Goal: Check status: Check status

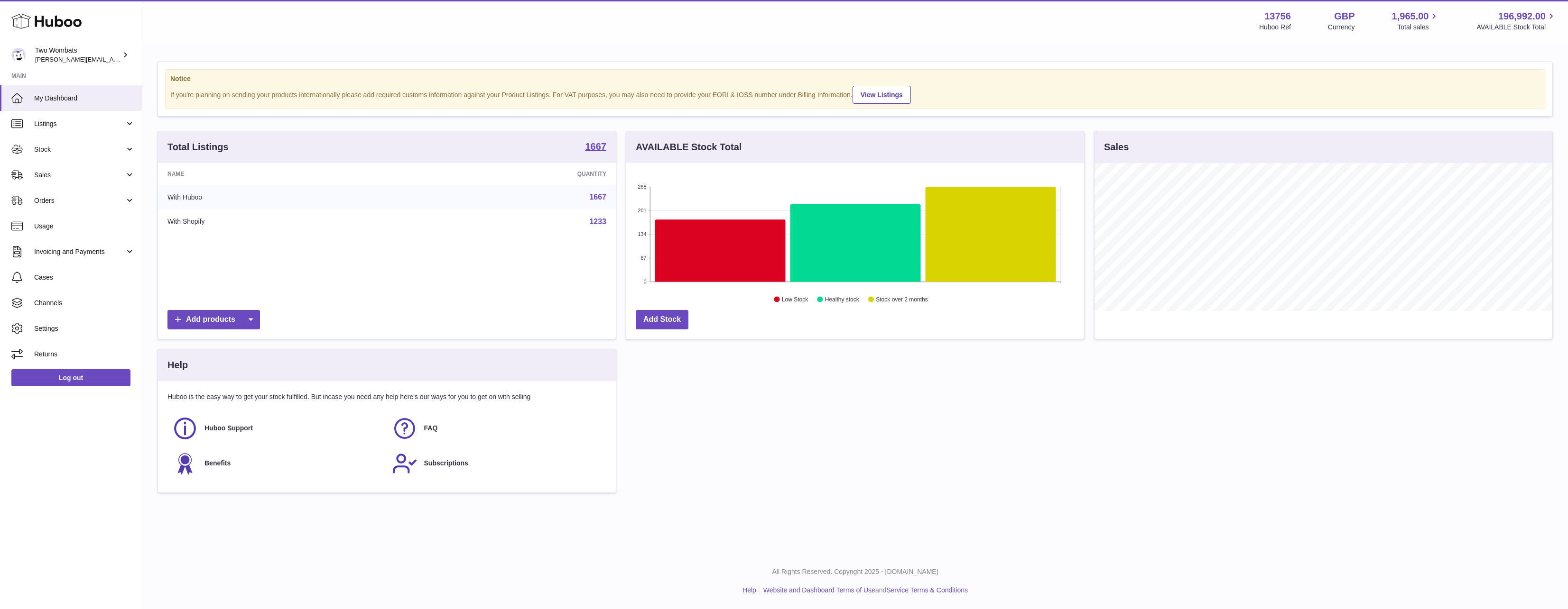
scroll to position [148, 458]
click at [73, 150] on span "Stock" at bounding box center [80, 149] width 91 height 9
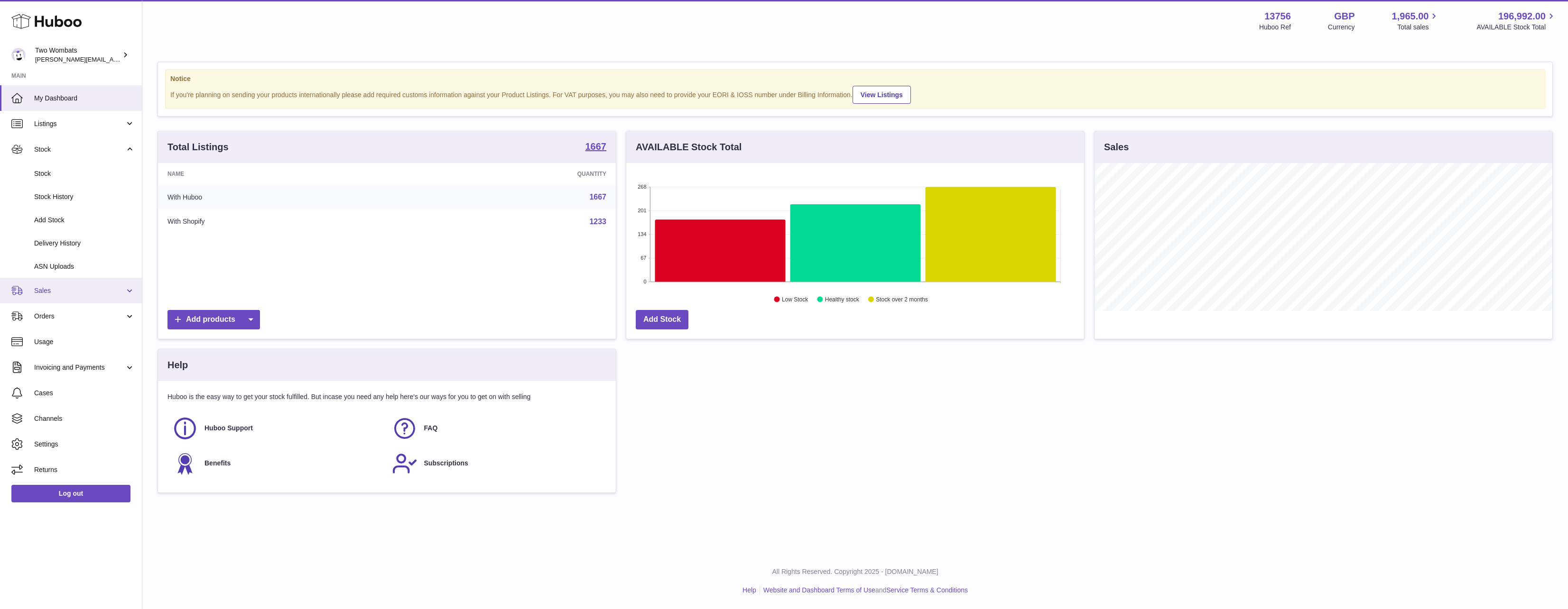
click at [64, 292] on span "Sales" at bounding box center [80, 290] width 91 height 9
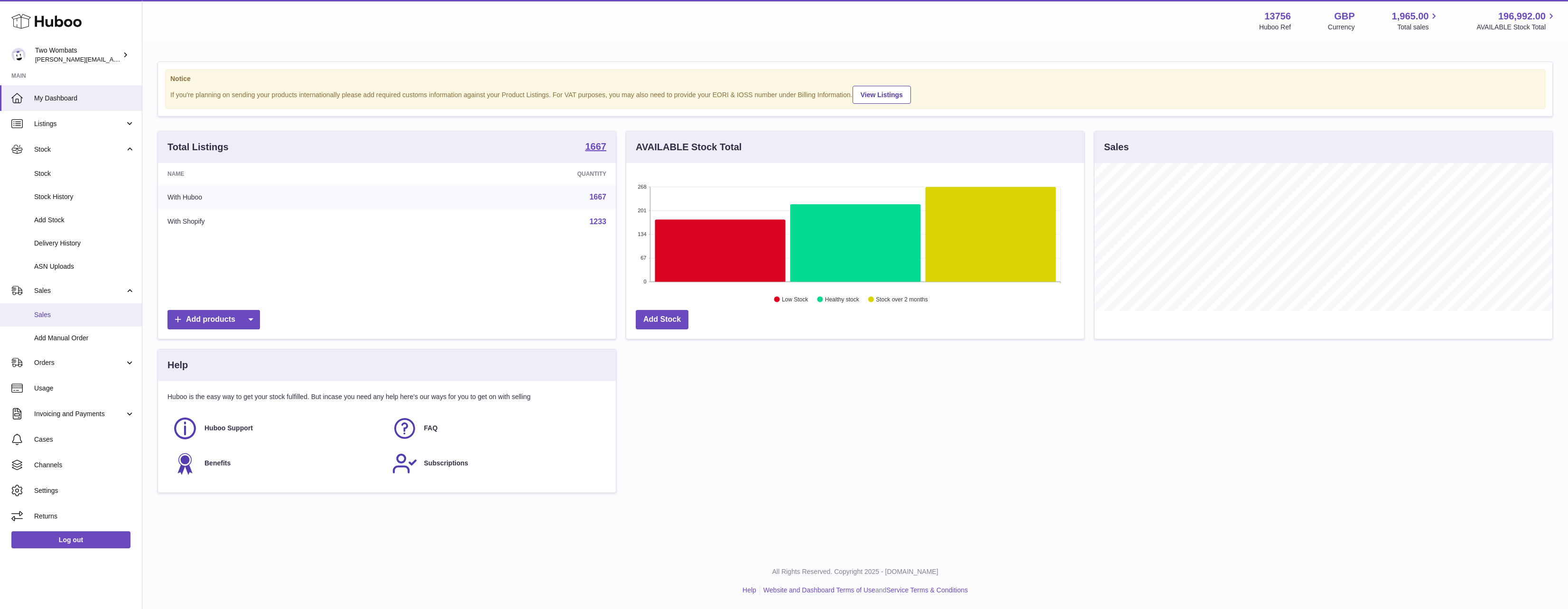
click at [69, 311] on span "Sales" at bounding box center [84, 315] width 101 height 9
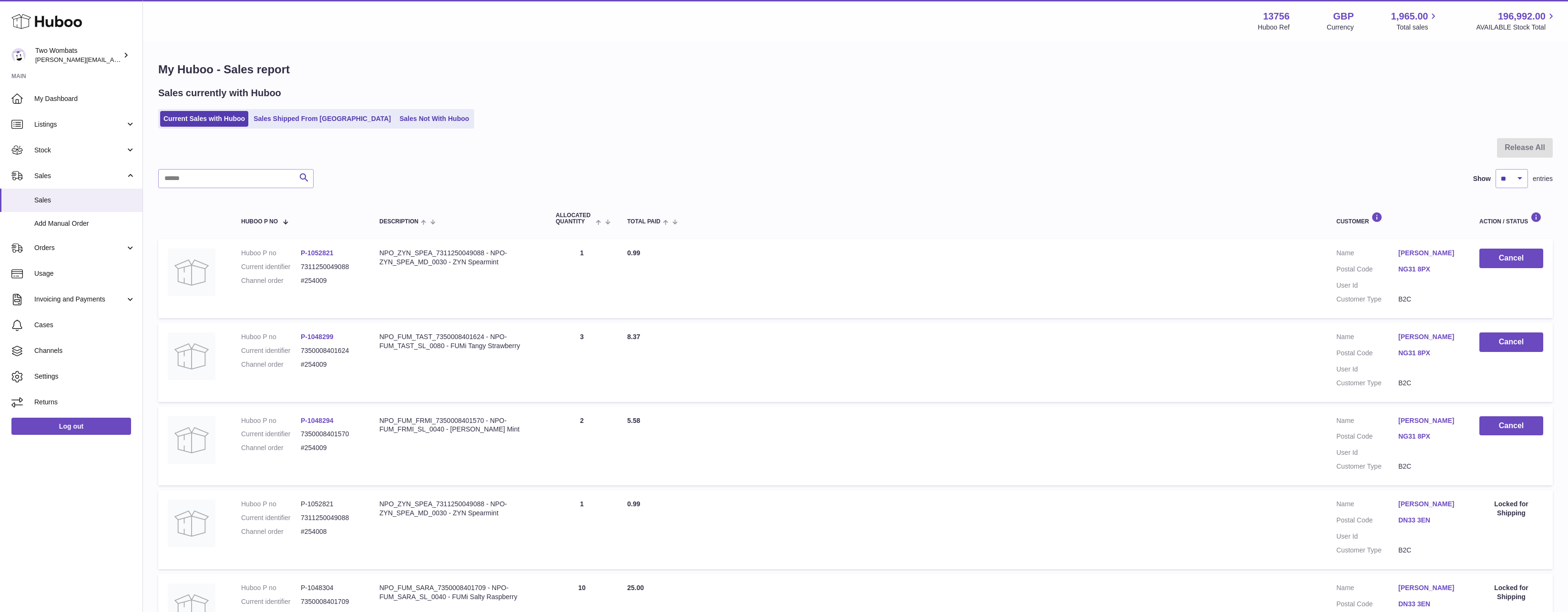
click at [402, 111] on ul "Current Sales with Huboo Sales Shipped From Huboo Sales Not With Huboo" at bounding box center [316, 119] width 316 height 19
click at [399, 117] on link "Sales Not With Huboo" at bounding box center [434, 118] width 77 height 15
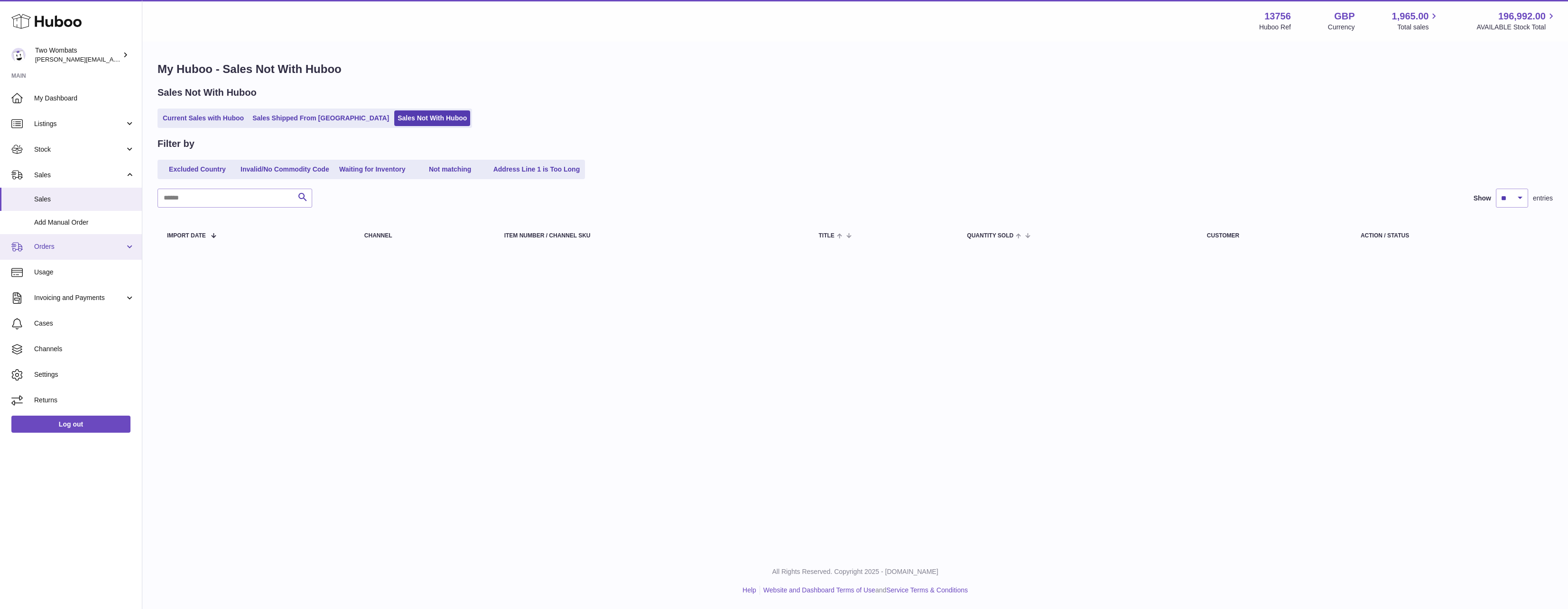
click at [72, 254] on link "Orders" at bounding box center [71, 247] width 142 height 25
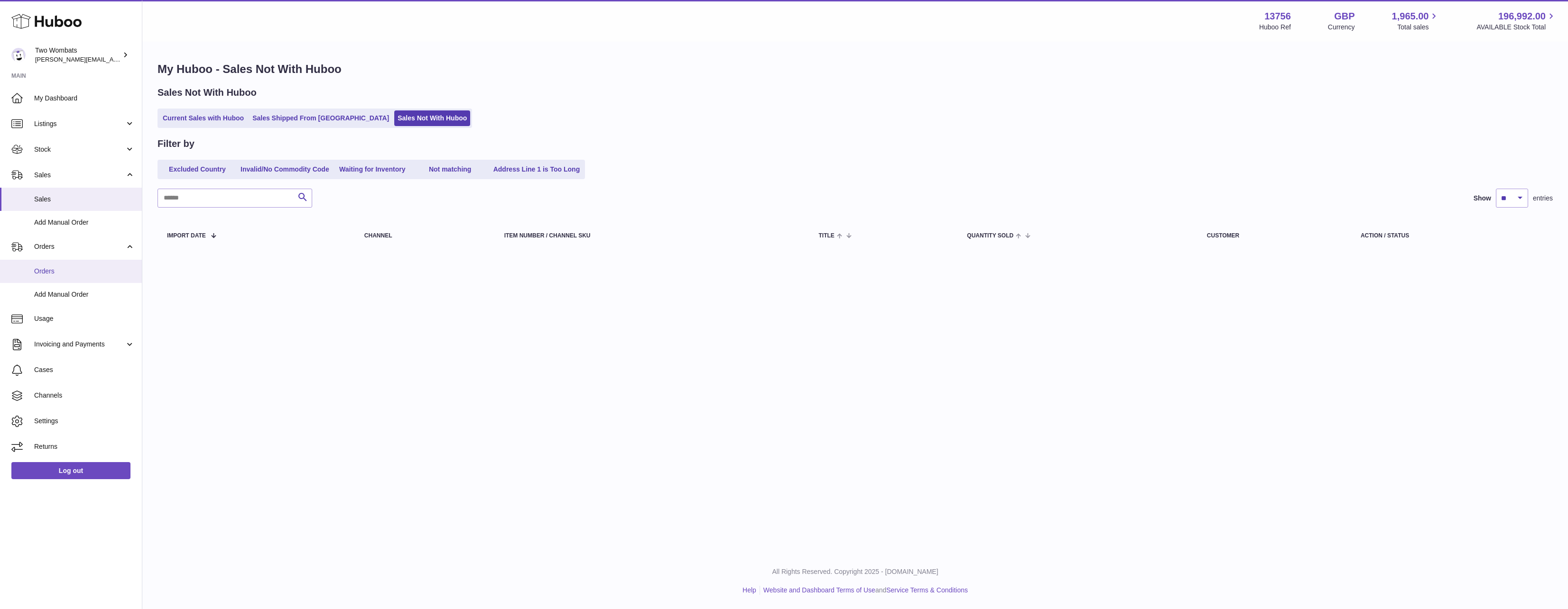
click at [71, 280] on link "Orders" at bounding box center [71, 271] width 142 height 23
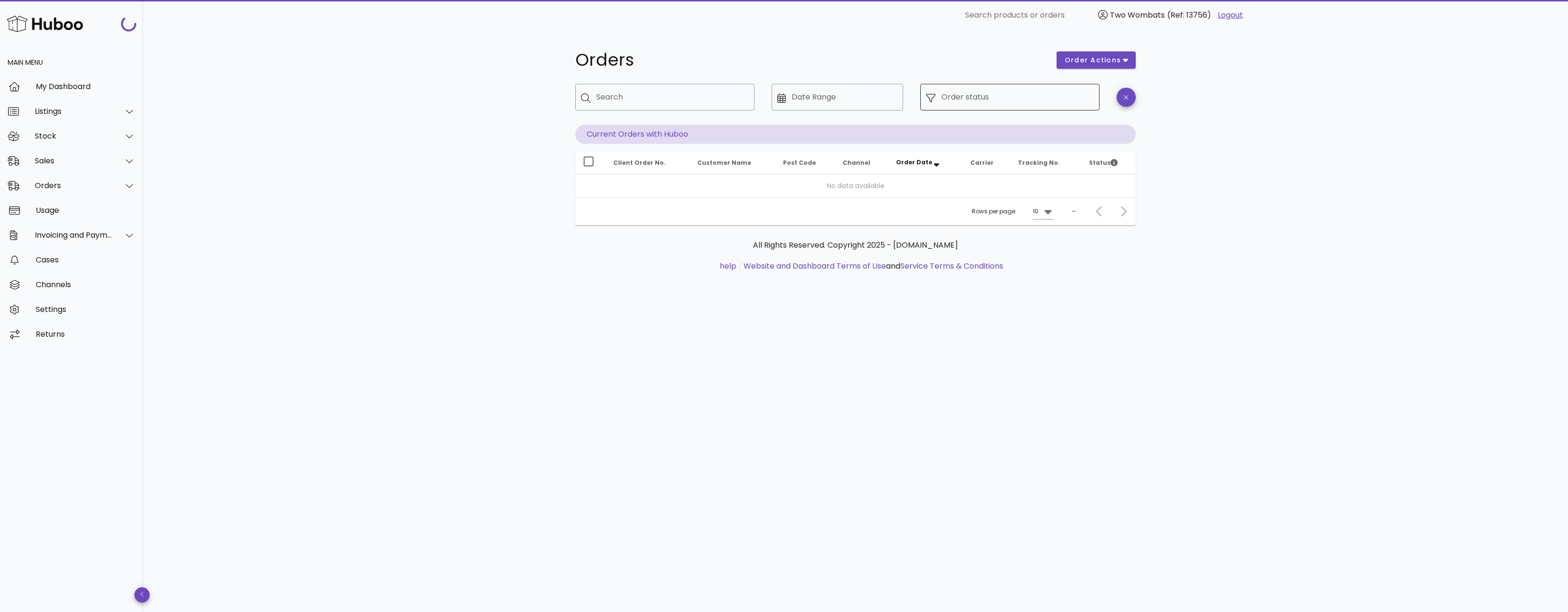
drag, startPoint x: 1051, startPoint y: 109, endPoint x: 1026, endPoint y: 114, distance: 25.5
click at [1046, 107] on div "Order status" at bounding box center [1017, 97] width 152 height 27
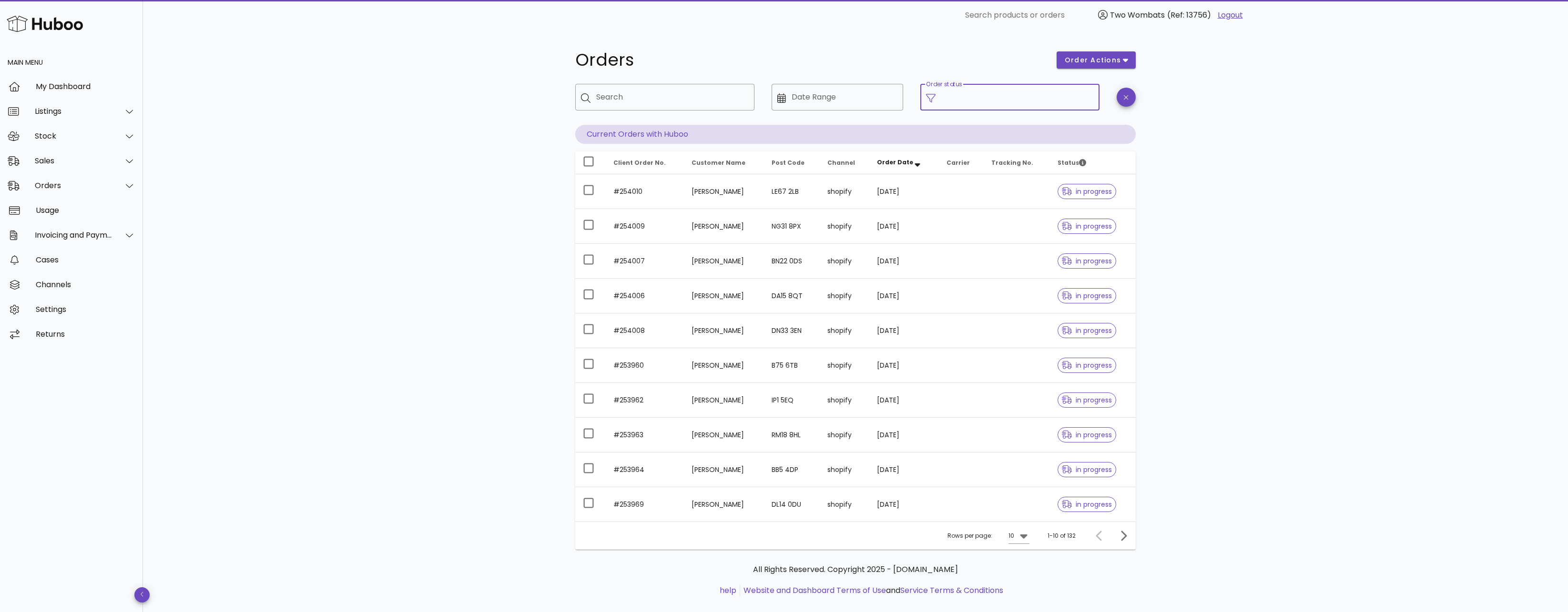
click at [944, 97] on input "Order status" at bounding box center [1017, 97] width 152 height 15
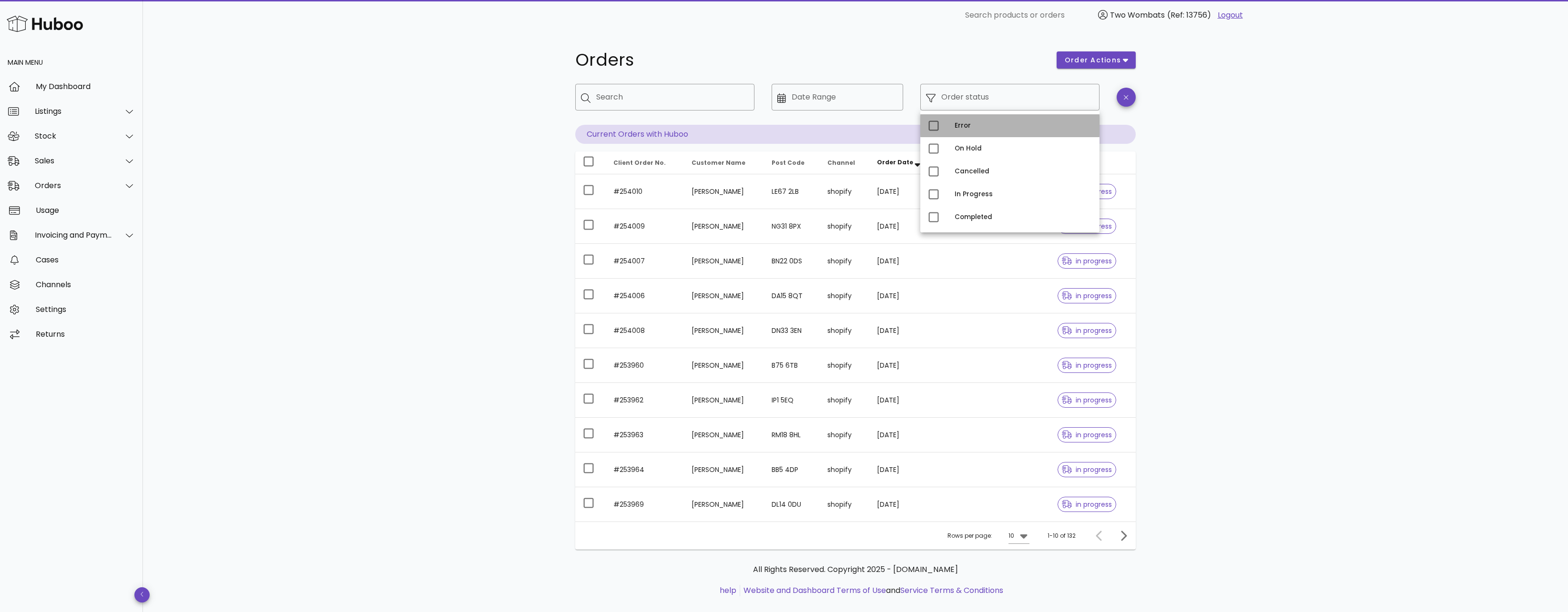
click at [944, 125] on div "Error" at bounding box center [1010, 125] width 179 height 23
type input "**********"
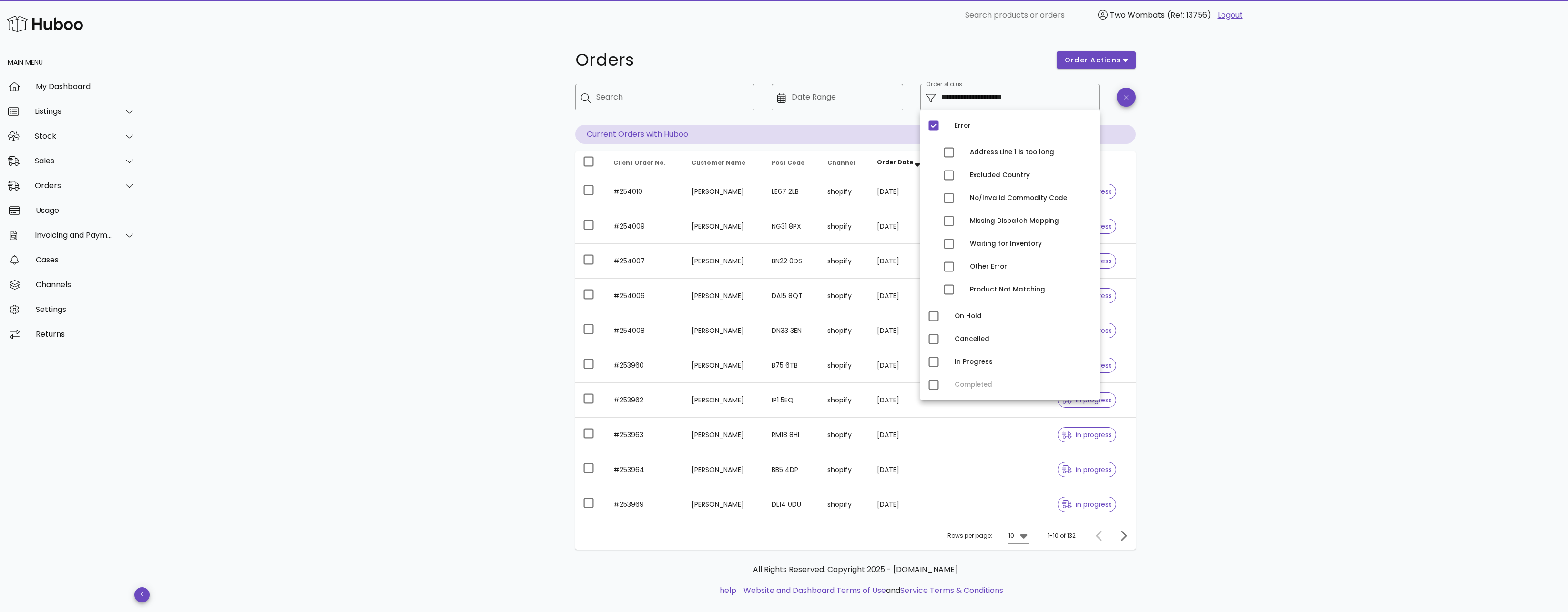
click at [1514, 201] on div "**********" at bounding box center [855, 328] width 1425 height 597
